Goal: Information Seeking & Learning: Learn about a topic

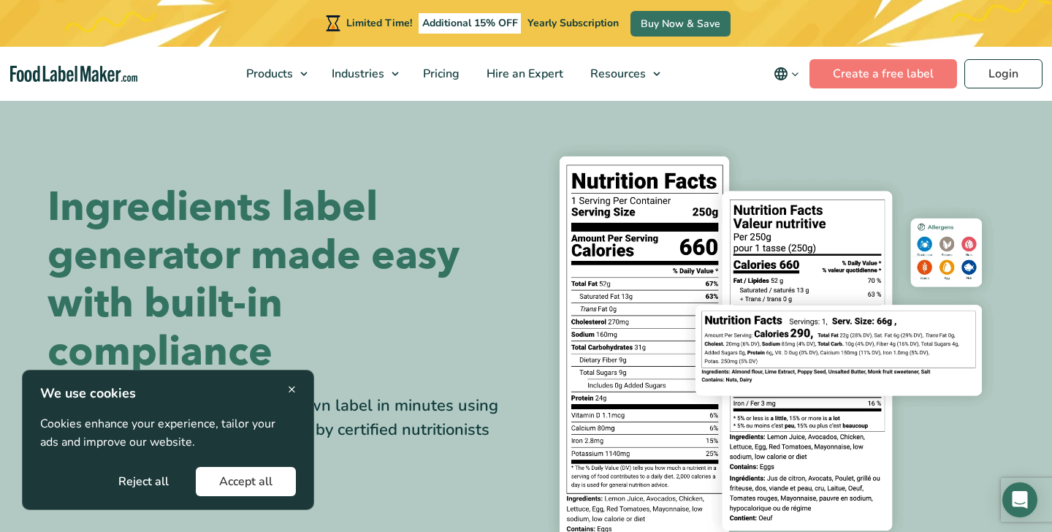
click at [221, 477] on button "Accept all" at bounding box center [246, 481] width 100 height 29
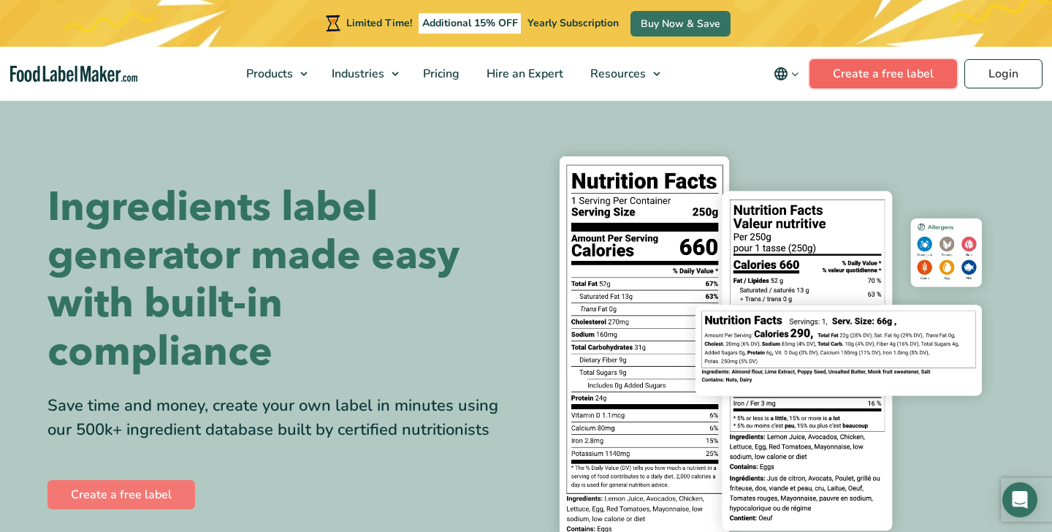
click at [861, 69] on link "Create a free label" at bounding box center [884, 73] width 148 height 29
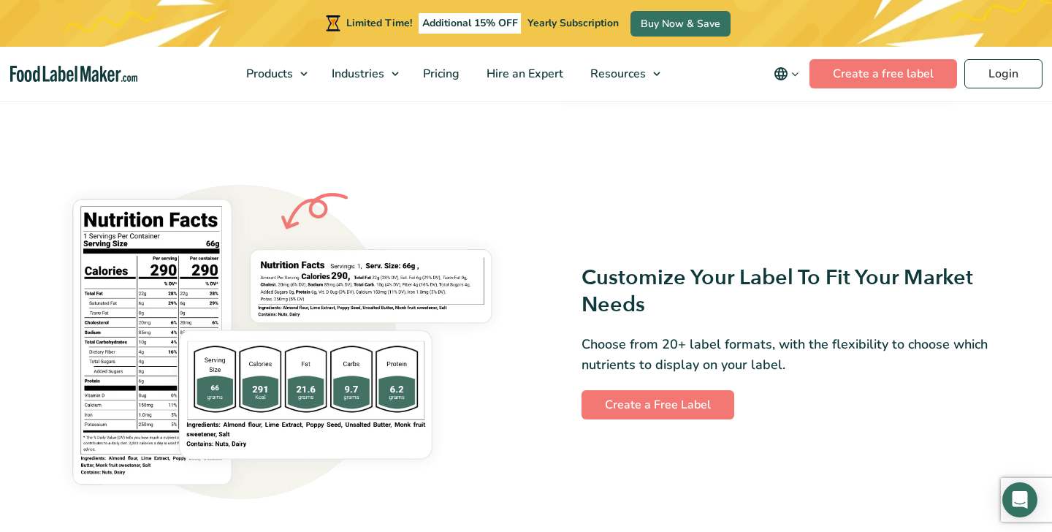
scroll to position [1151, 0]
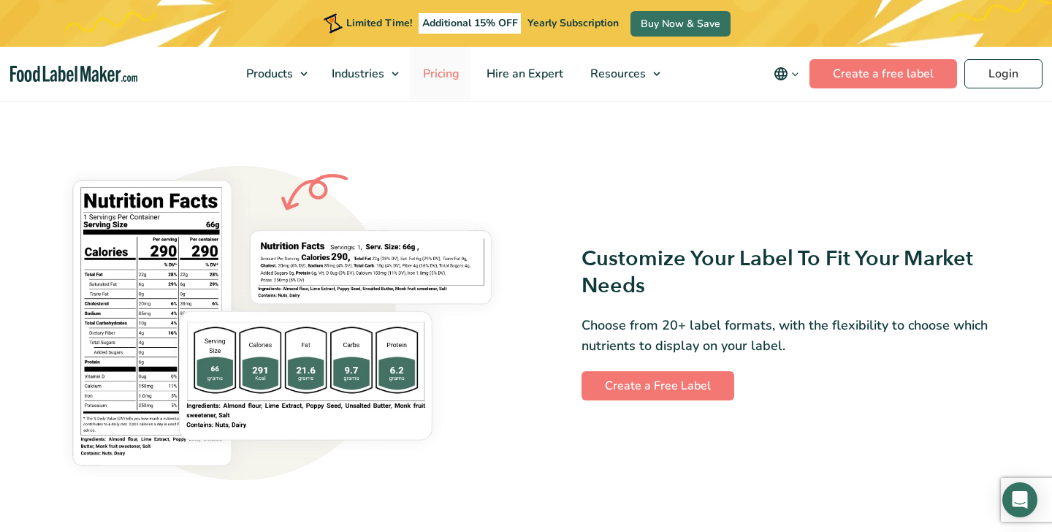
click at [433, 77] on span "Pricing" at bounding box center [440, 74] width 42 height 16
